Goal: Task Accomplishment & Management: Manage account settings

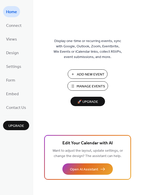
click at [95, 86] on span "Manage Events" at bounding box center [91, 86] width 28 height 5
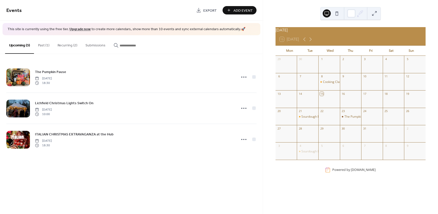
click at [64, 45] on button "Recurring (2)" at bounding box center [68, 44] width 28 height 18
